Goal: Task Accomplishment & Management: Manage account settings

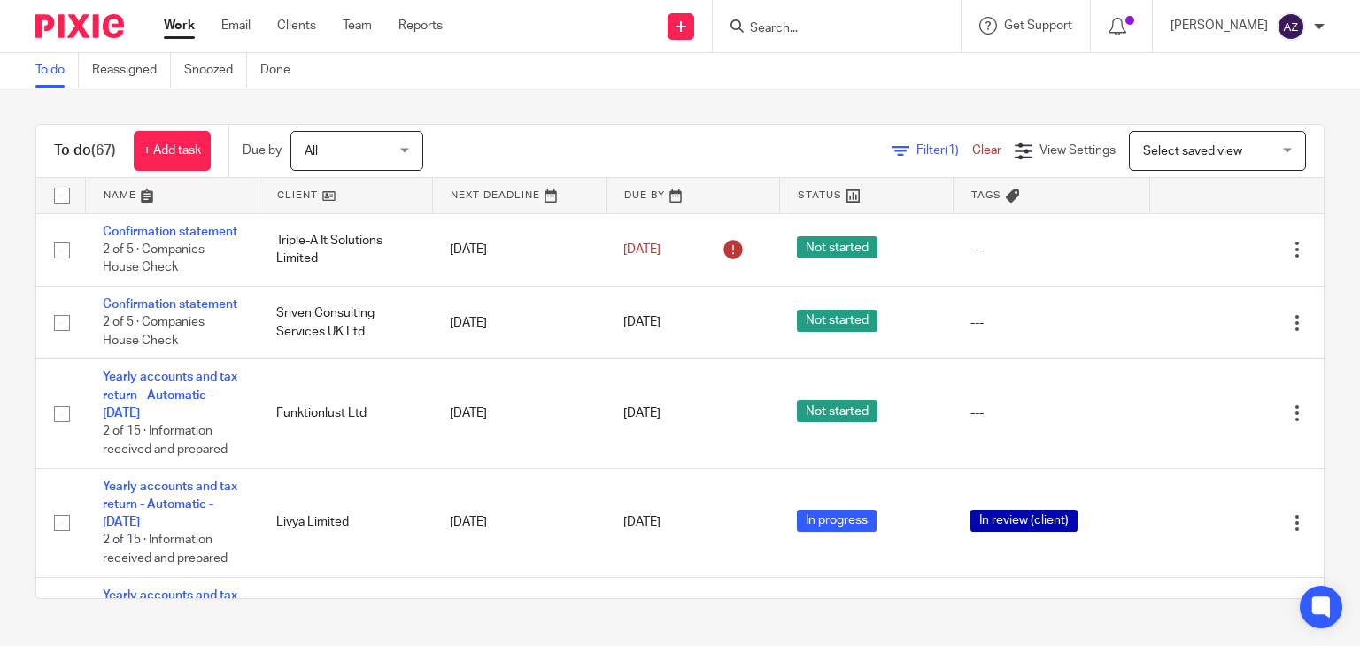
click at [538, 101] on div "To do (67) + Add task Due by All All [DATE] [DATE] This week Next week This mon…" at bounding box center [680, 362] width 1360 height 546
click at [135, 66] on link "Reassigned" at bounding box center [131, 70] width 79 height 35
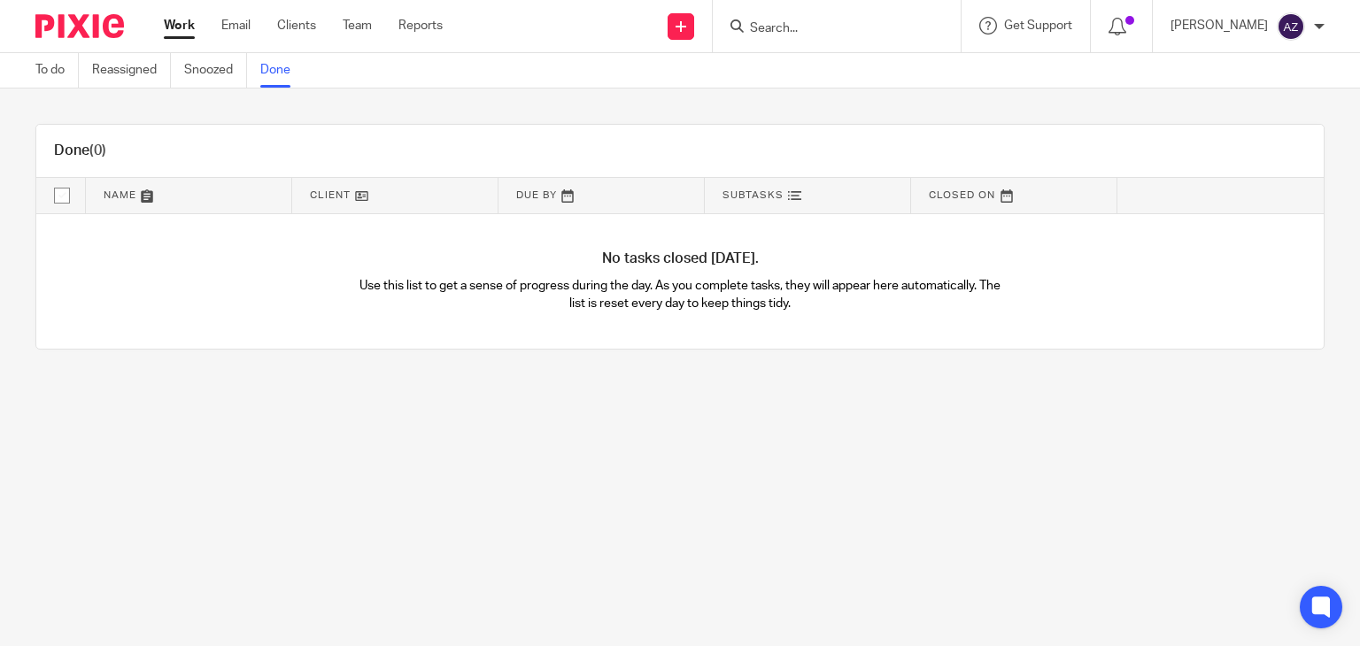
click at [57, 72] on link "To do" at bounding box center [56, 70] width 43 height 35
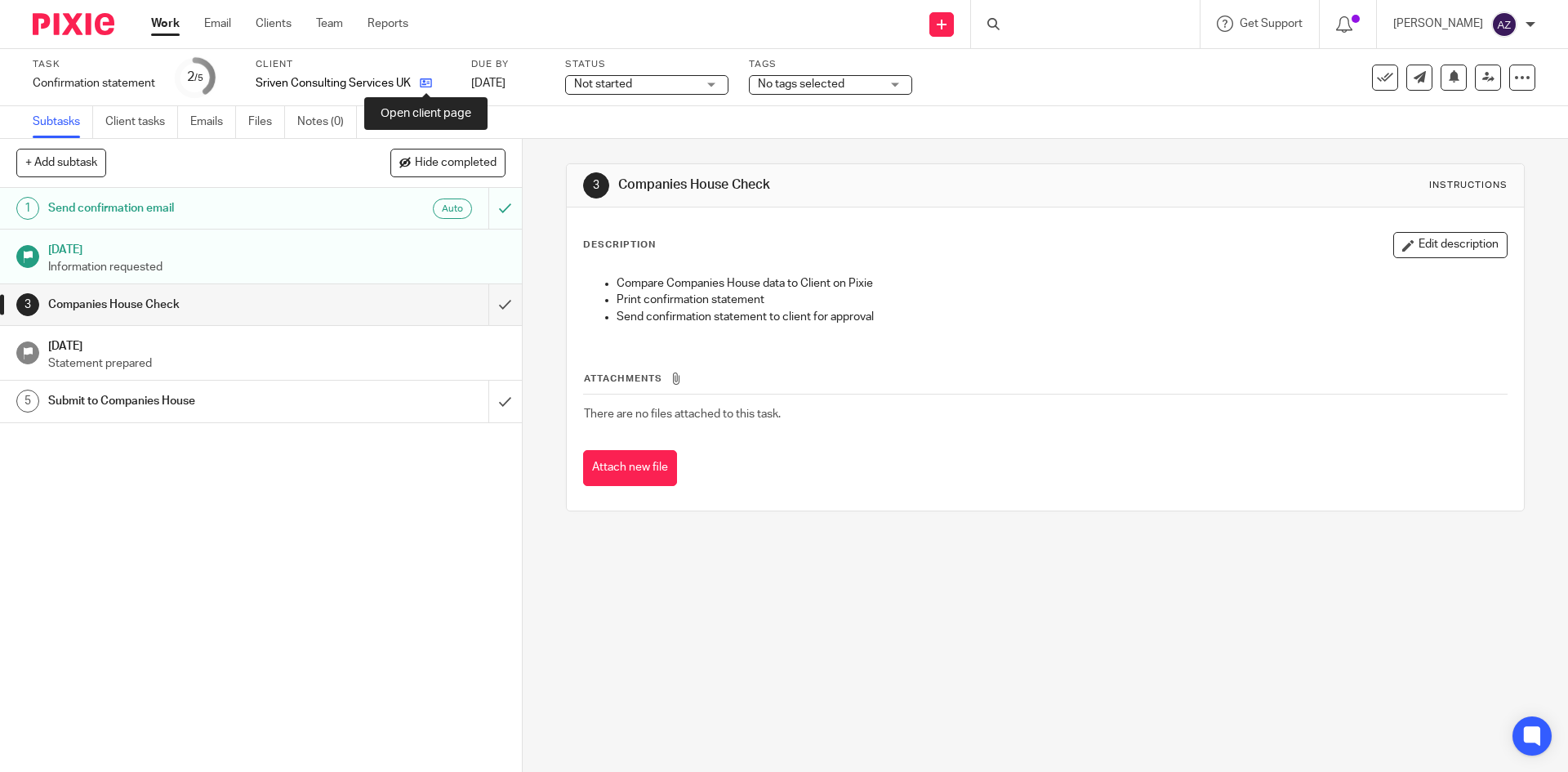
click at [422, 82] on icon at bounding box center [425, 82] width 12 height 12
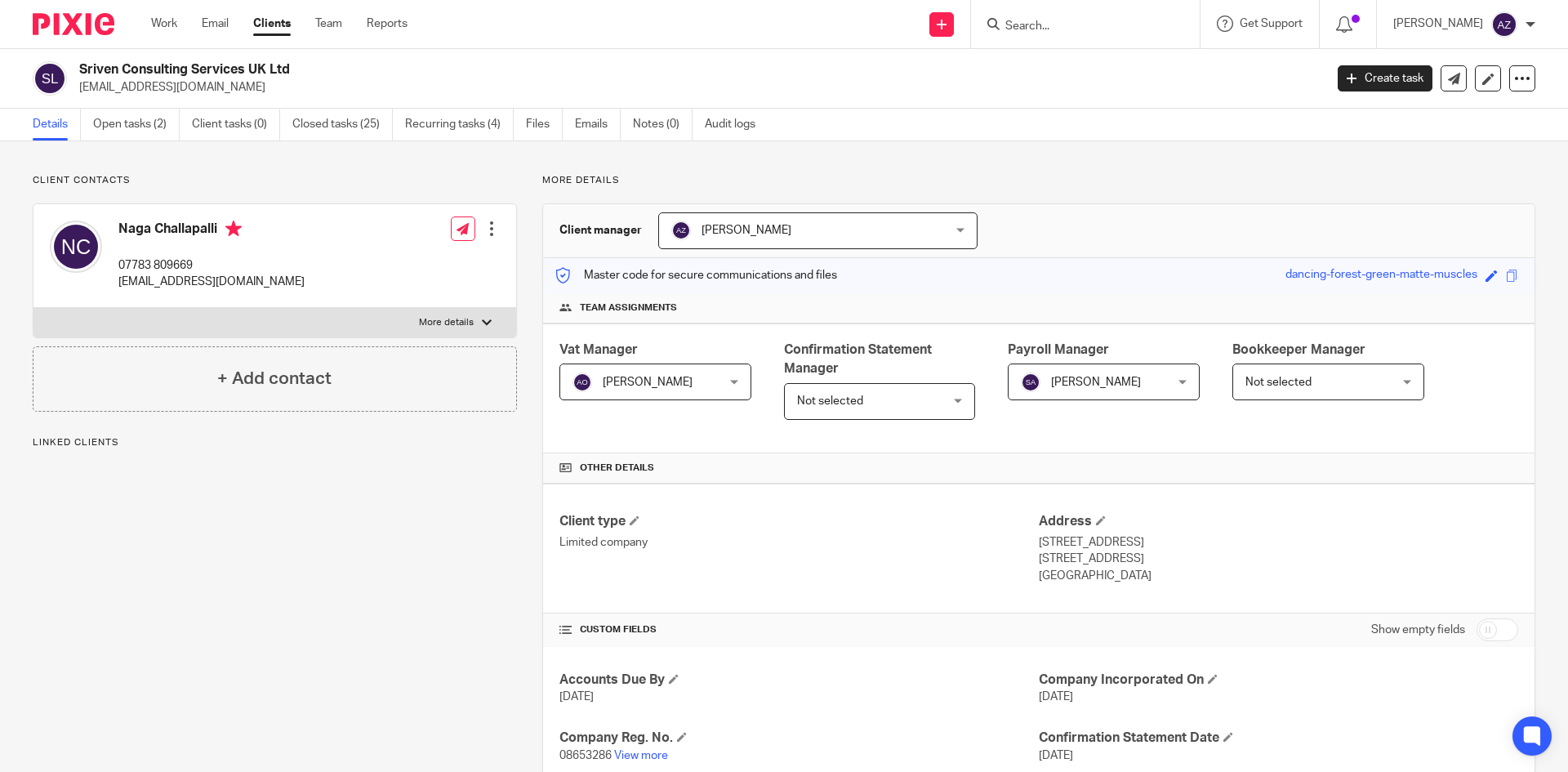
click at [340, 181] on p "Client contacts" at bounding box center [274, 181] width 484 height 13
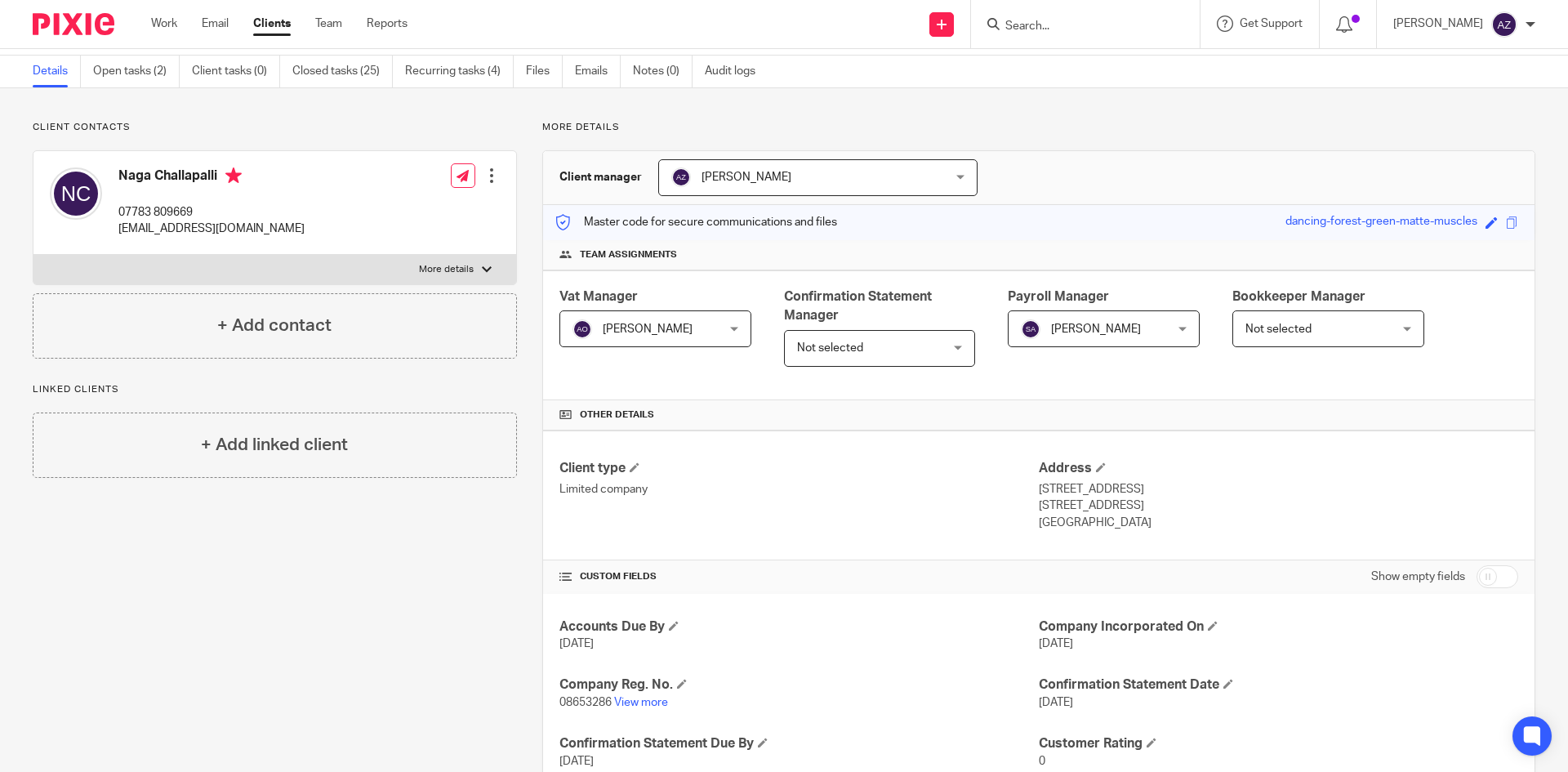
scroll to position [82, 0]
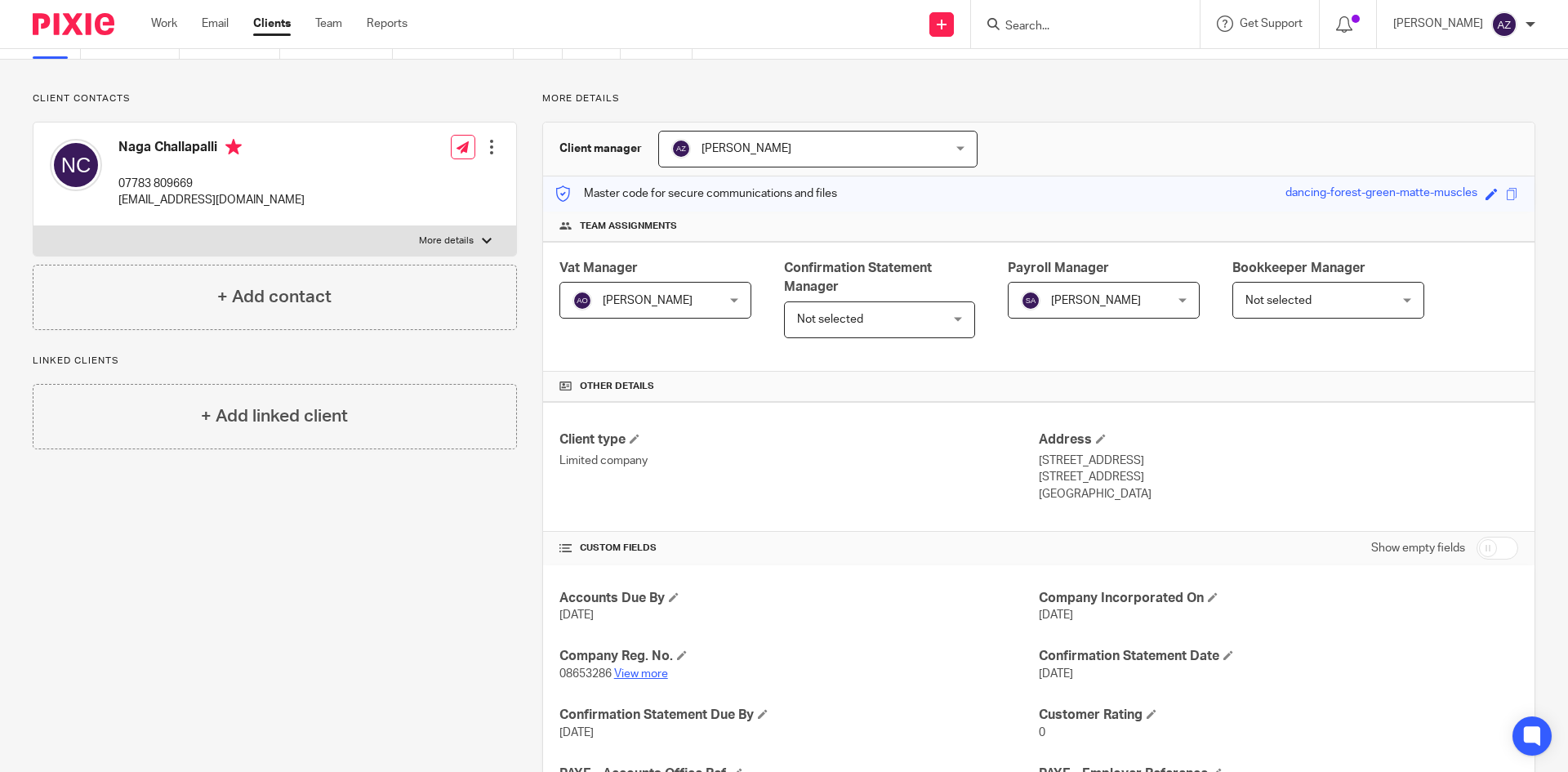
click at [648, 674] on link "View more" at bounding box center [641, 673] width 53 height 11
